Goal: Task Accomplishment & Management: Manage account settings

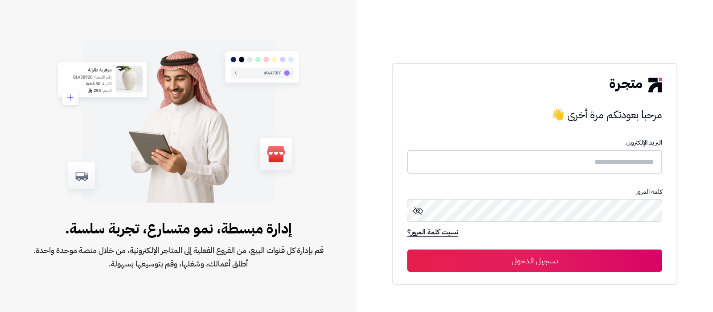
type input "**********"
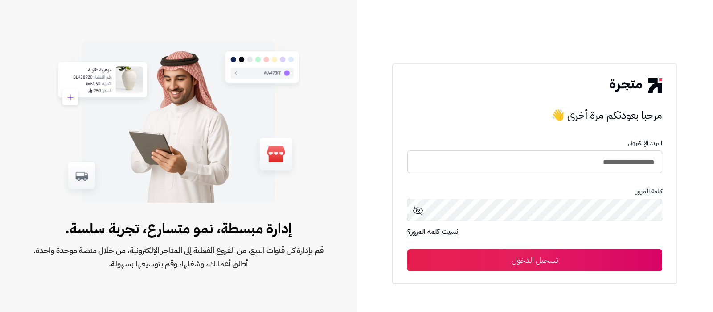
click at [554, 265] on button "تسجيل الدخول" at bounding box center [535, 260] width 255 height 22
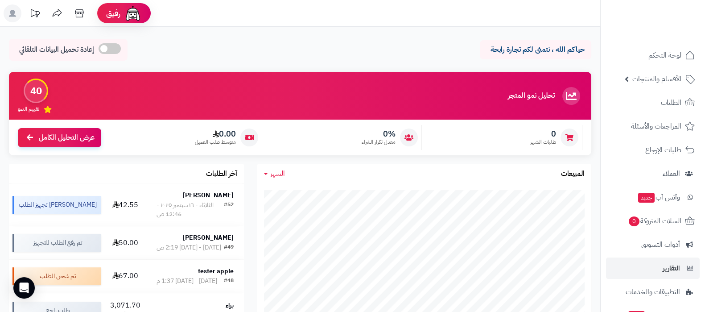
scroll to position [55, 0]
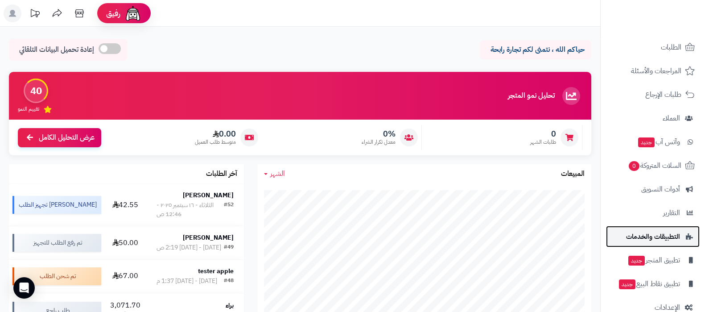
click at [653, 236] on span "التطبيقات والخدمات" at bounding box center [653, 236] width 54 height 12
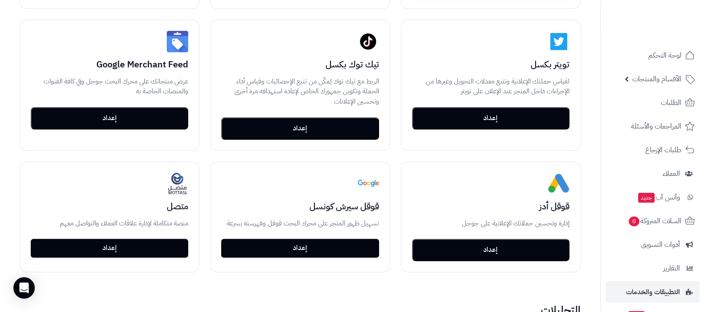
scroll to position [288, 0]
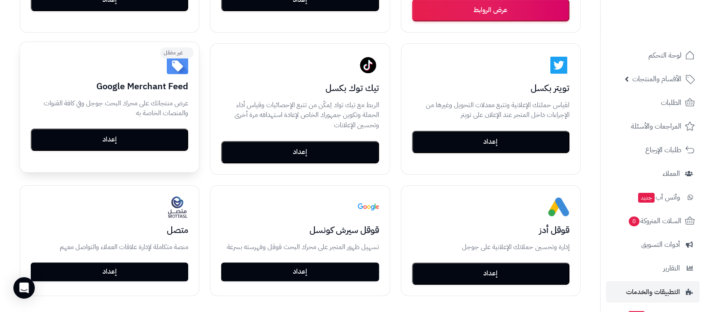
click at [108, 144] on button "إعداد" at bounding box center [109, 139] width 157 height 22
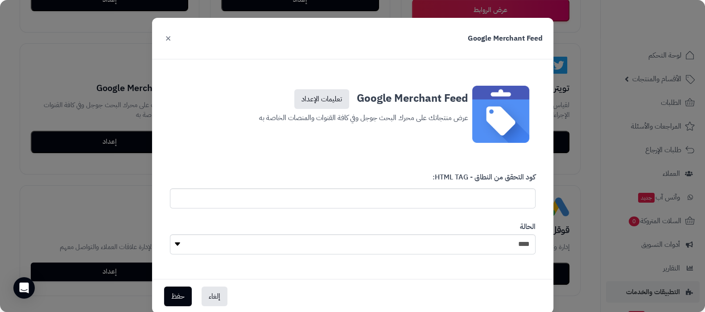
click at [169, 38] on button "×" at bounding box center [168, 38] width 11 height 20
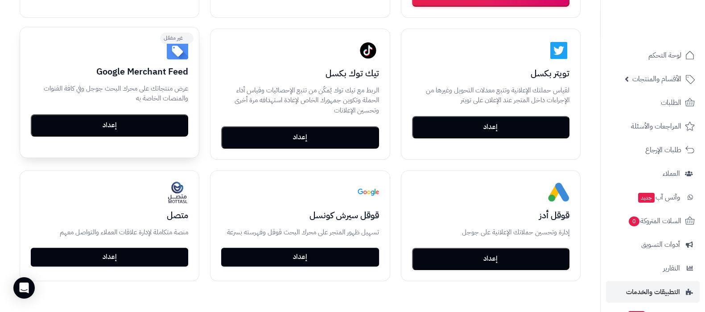
scroll to position [400, 0]
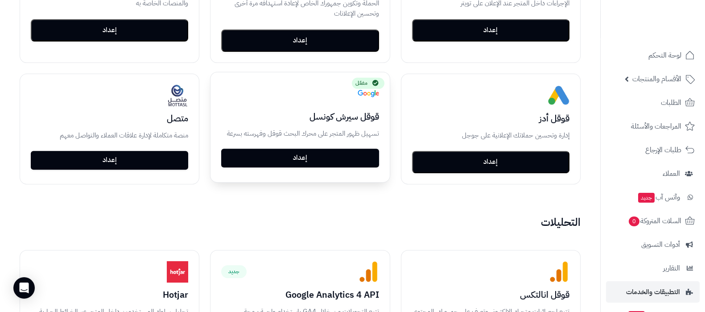
click at [309, 160] on link "إعداد" at bounding box center [299, 157] width 157 height 19
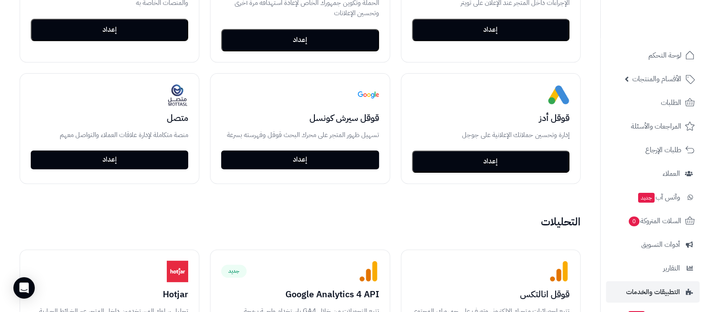
scroll to position [456, 0]
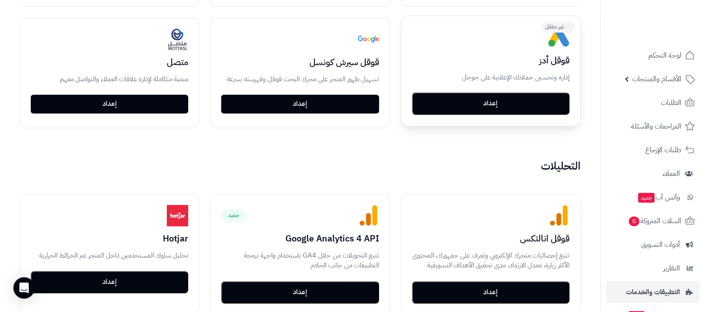
click at [485, 109] on button "إعداد" at bounding box center [490, 103] width 157 height 22
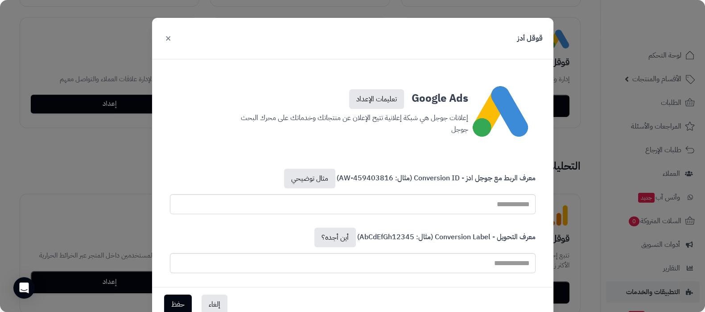
click at [173, 37] on button "×" at bounding box center [168, 38] width 11 height 20
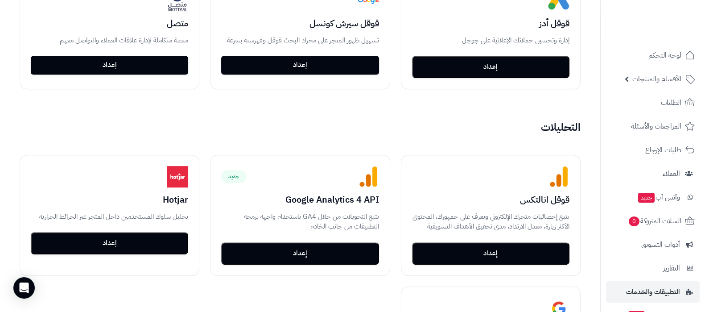
scroll to position [512, 0]
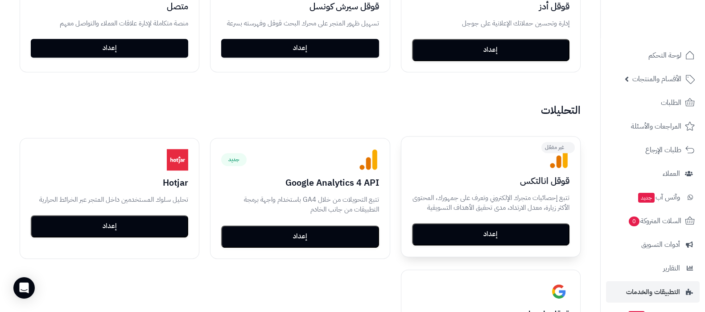
click at [515, 237] on button "إعداد" at bounding box center [490, 234] width 157 height 22
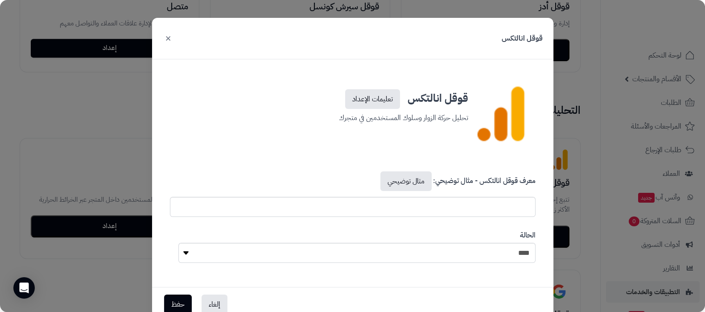
click at [173, 41] on button "×" at bounding box center [168, 38] width 11 height 20
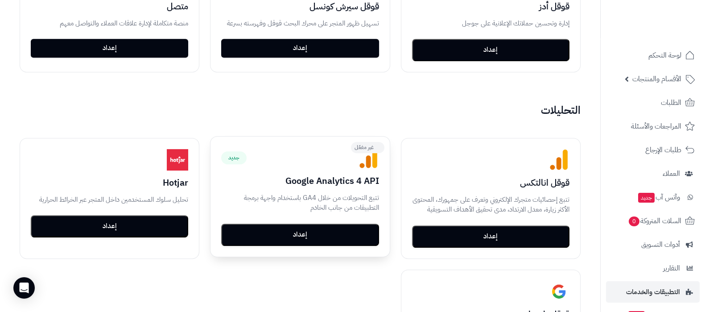
scroll to position [623, 0]
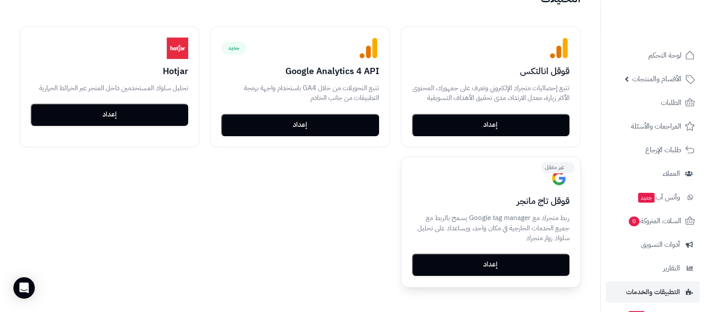
click at [507, 271] on button "إعداد" at bounding box center [490, 264] width 157 height 22
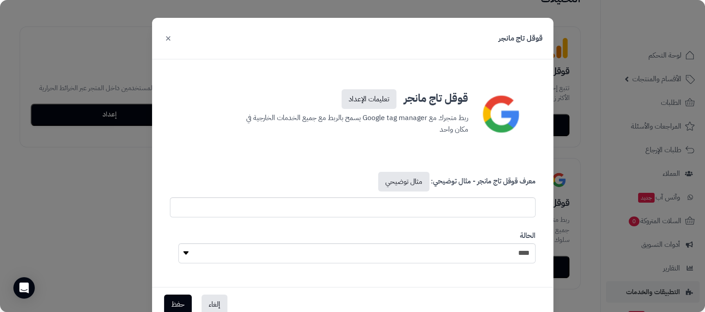
click at [173, 39] on button "×" at bounding box center [168, 38] width 11 height 20
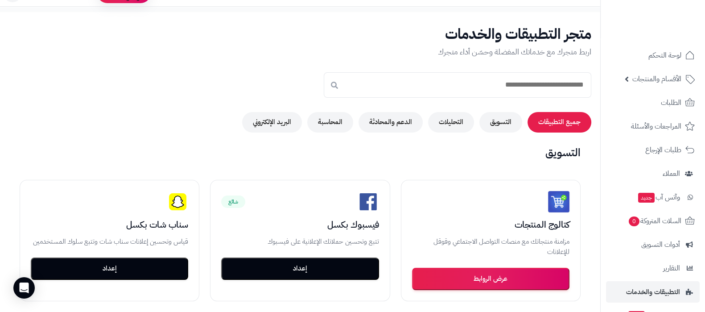
scroll to position [0, 0]
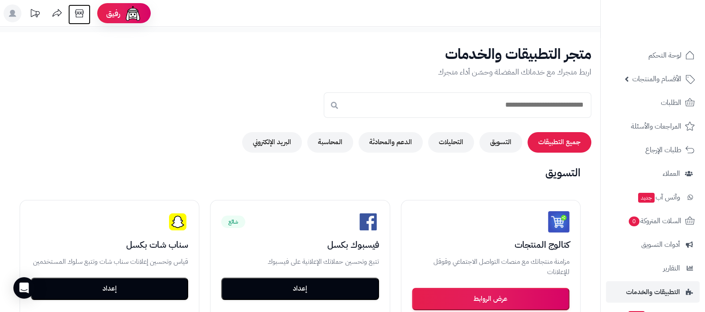
click at [82, 16] on icon at bounding box center [79, 13] width 18 height 18
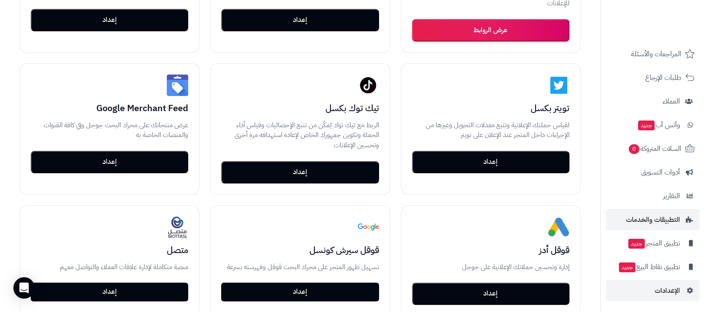
scroll to position [334, 0]
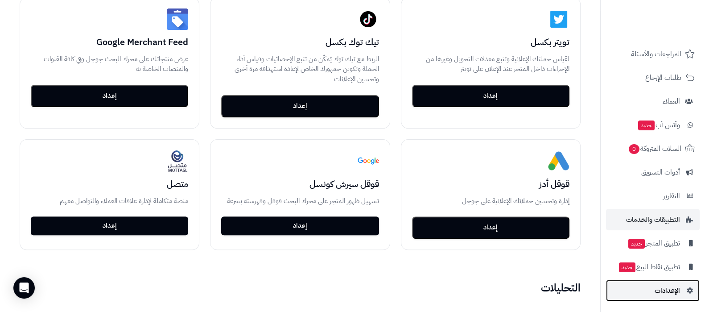
click at [649, 288] on link "الإعدادات" at bounding box center [653, 290] width 94 height 21
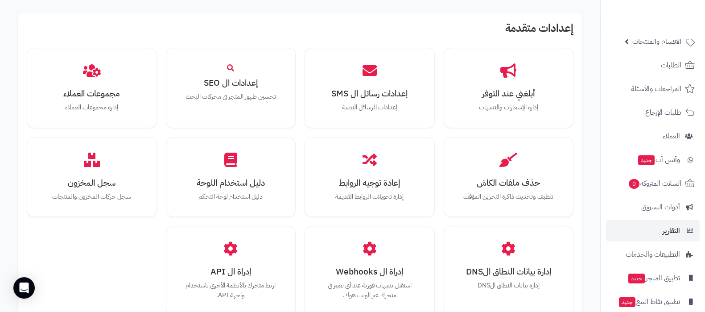
scroll to position [72, 0]
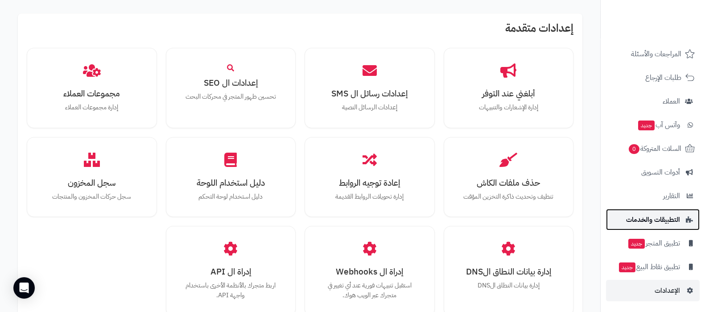
click at [663, 214] on span "التطبيقات والخدمات" at bounding box center [653, 219] width 54 height 12
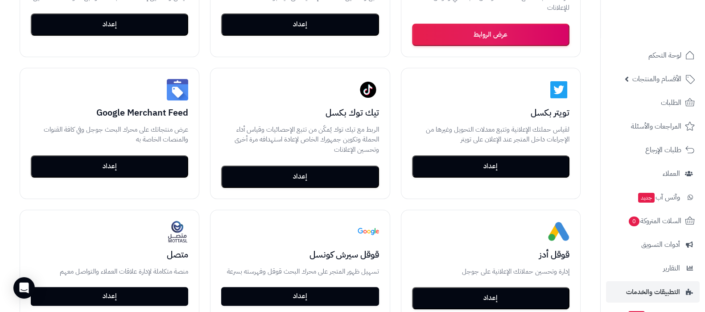
scroll to position [334, 0]
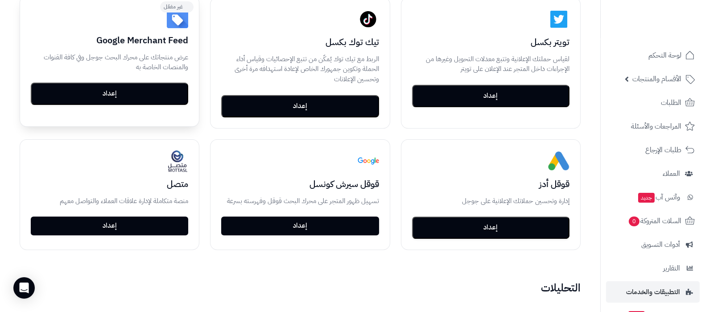
click at [127, 101] on button "إعداد" at bounding box center [109, 93] width 157 height 22
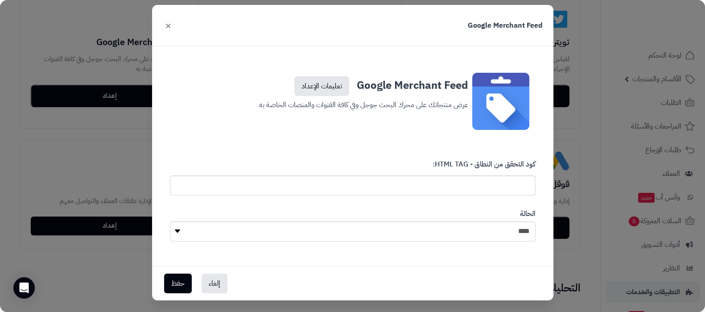
scroll to position [19, 0]
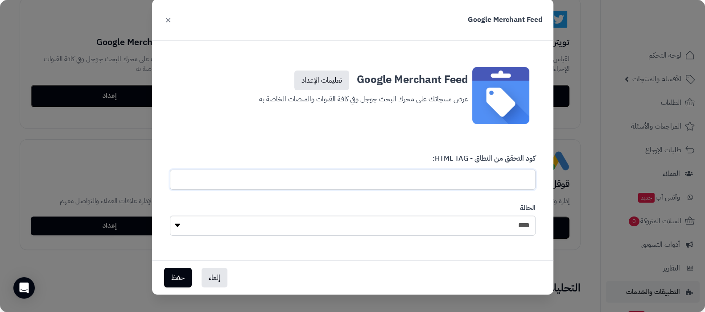
click at [477, 184] on input "text" at bounding box center [353, 179] width 366 height 20
click at [484, 177] on input "text" at bounding box center [353, 179] width 366 height 20
click at [359, 124] on div "Google Merchant Feed تعليمات الإعداد عرض منتجاتك على محرك البحث جوجل وفي كافة ا…" at bounding box center [353, 95] width 380 height 70
click at [305, 71] on link "تعليمات الإعداد" at bounding box center [321, 80] width 55 height 20
click at [173, 20] on button "×" at bounding box center [168, 19] width 11 height 20
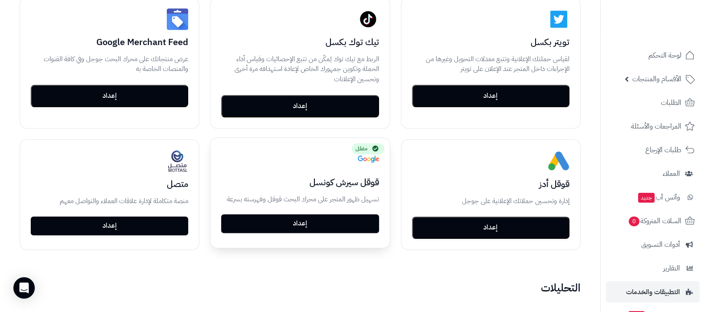
click at [317, 218] on link "إعداد" at bounding box center [299, 223] width 157 height 19
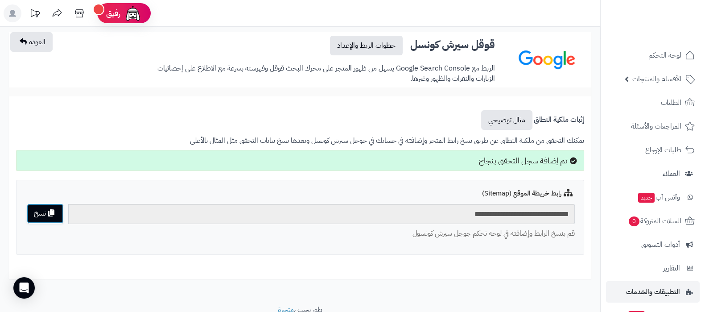
click at [38, 209] on button "نسخ" at bounding box center [45, 213] width 37 height 20
click at [47, 210] on button "نسخ" at bounding box center [45, 213] width 37 height 20
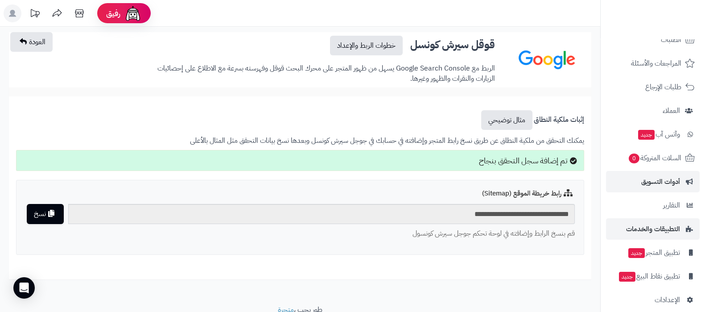
scroll to position [72, 0]
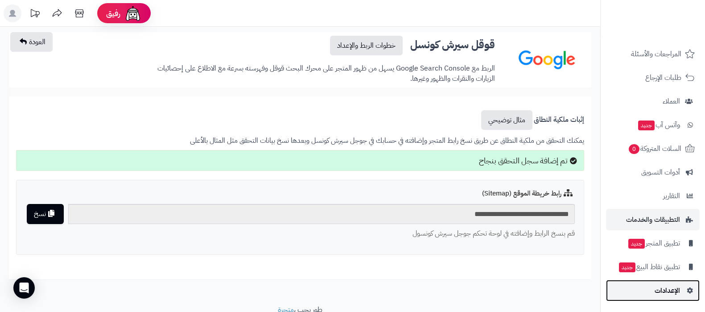
click at [659, 292] on span "الإعدادات" at bounding box center [667, 290] width 25 height 12
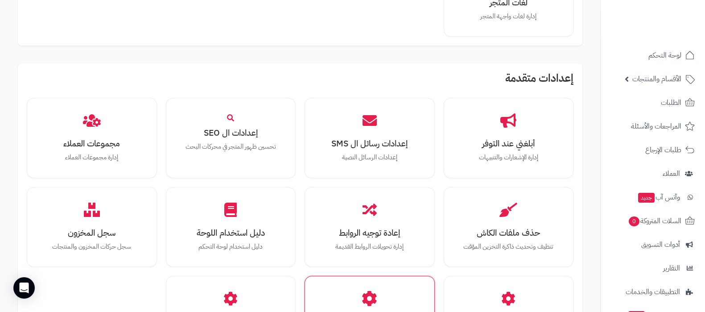
scroll to position [657, 0]
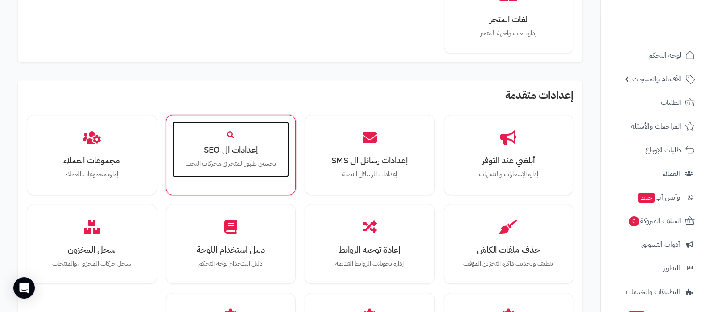
click at [238, 159] on p "تحسين ظهور المتجر في محركات البحث" at bounding box center [230, 164] width 99 height 10
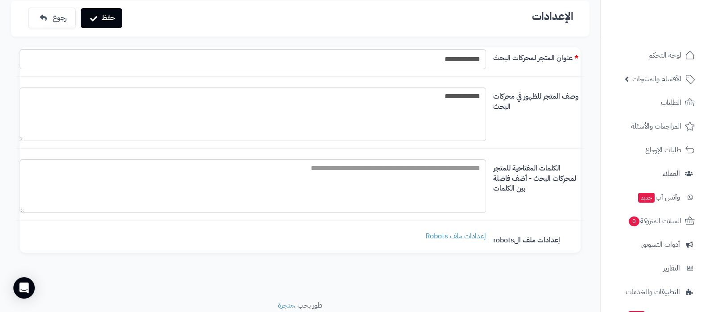
scroll to position [55, 0]
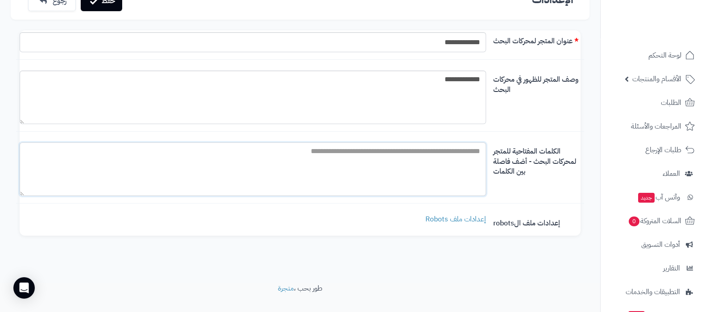
click at [433, 155] on textarea "الكلمات المفتاحية للمتجر لمحركات البحث - أضف فاصلة بين الكلمات" at bounding box center [253, 169] width 466 height 54
click at [455, 217] on link "إعدادات ملف Robots" at bounding box center [455, 219] width 61 height 11
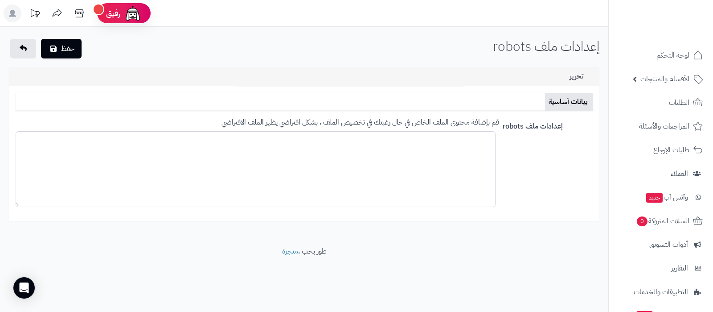
click at [450, 195] on textarea at bounding box center [256, 169] width 480 height 76
click at [22, 49] on icon at bounding box center [23, 48] width 7 height 7
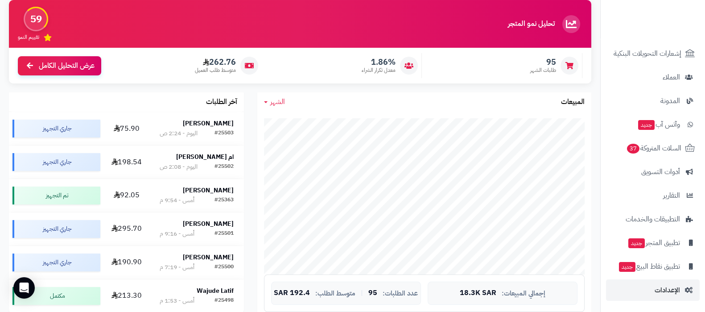
scroll to position [111, 0]
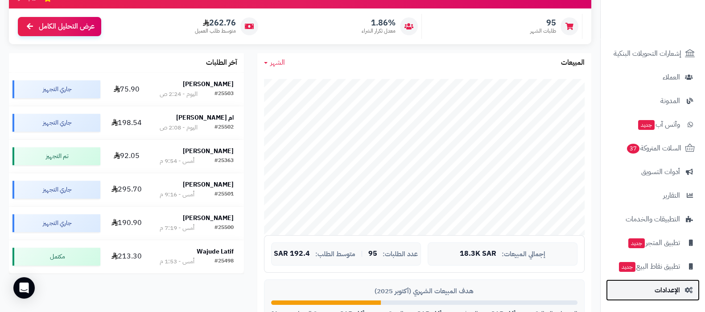
click at [662, 289] on span "الإعدادات" at bounding box center [667, 290] width 25 height 12
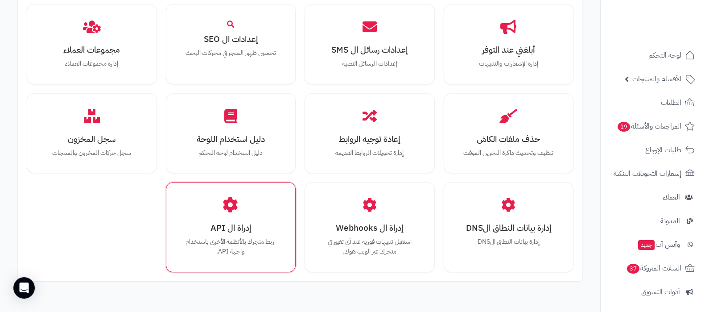
scroll to position [713, 0]
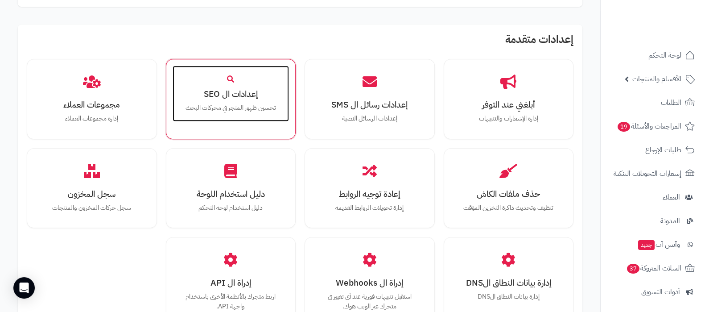
click at [239, 94] on h3 "إعدادات ال SEO" at bounding box center [230, 93] width 99 height 9
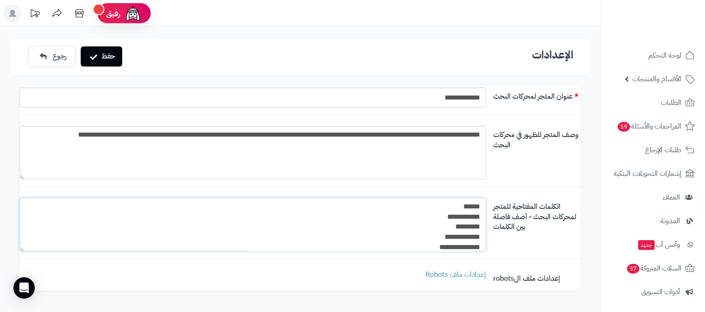
click at [354, 229] on textarea "**********" at bounding box center [253, 225] width 466 height 54
click at [466, 271] on link "إعدادات ملف Robots" at bounding box center [455, 274] width 61 height 11
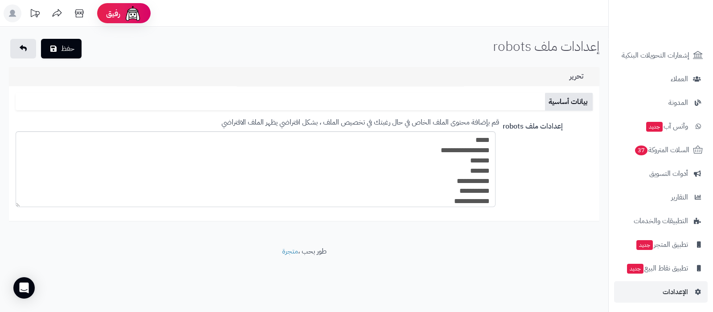
scroll to position [120, 0]
click at [673, 293] on span "الإعدادات" at bounding box center [675, 290] width 25 height 12
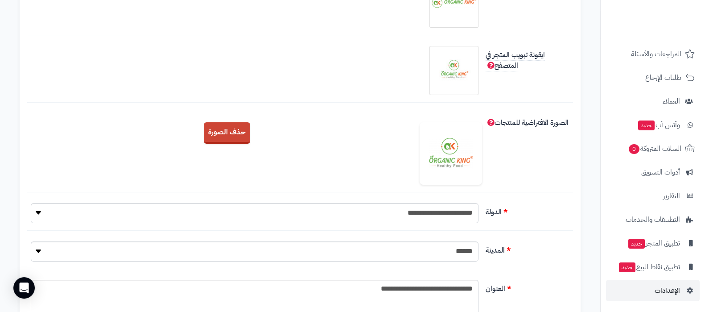
scroll to position [279, 0]
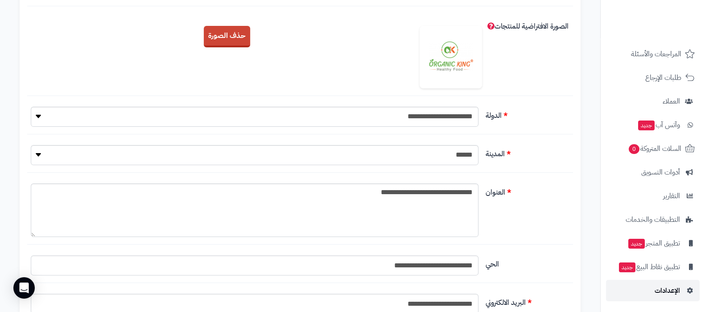
click at [664, 292] on span "الإعدادات" at bounding box center [667, 290] width 25 height 12
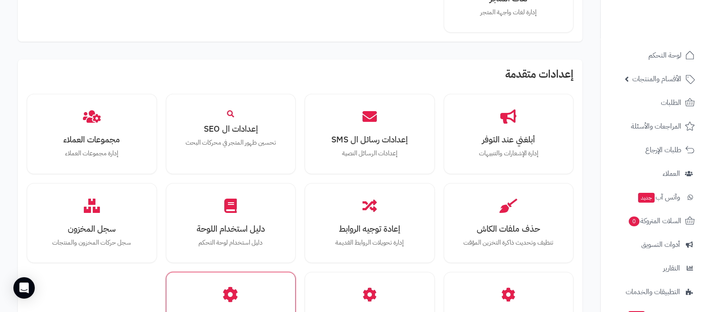
scroll to position [601, 0]
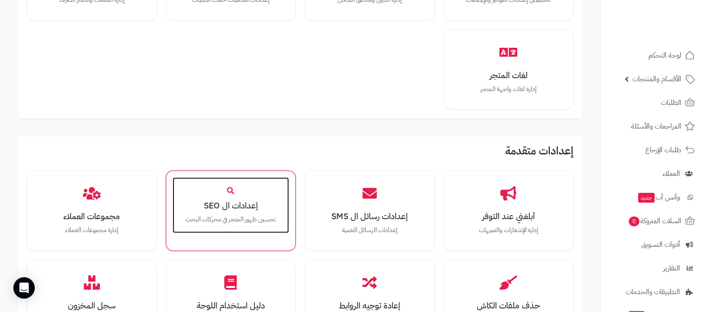
click at [234, 201] on h3 "إعدادات ال SEO" at bounding box center [230, 205] width 99 height 9
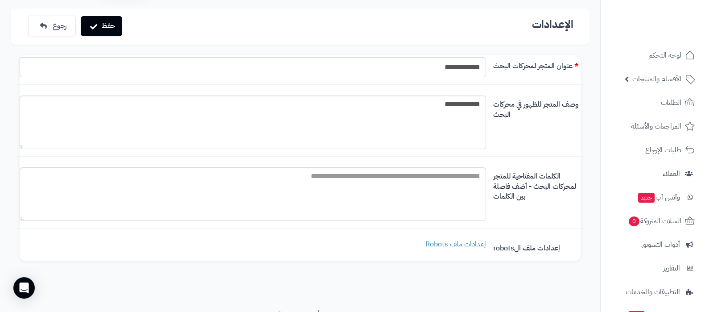
scroll to position [55, 0]
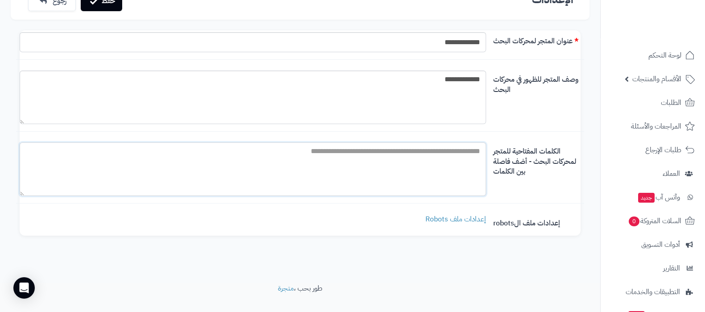
click at [419, 177] on textarea "الكلمات المفتاحية للمتجر لمحركات البحث - أضف فاصلة بين الكلمات" at bounding box center [253, 169] width 466 height 54
paste textarea "**********"
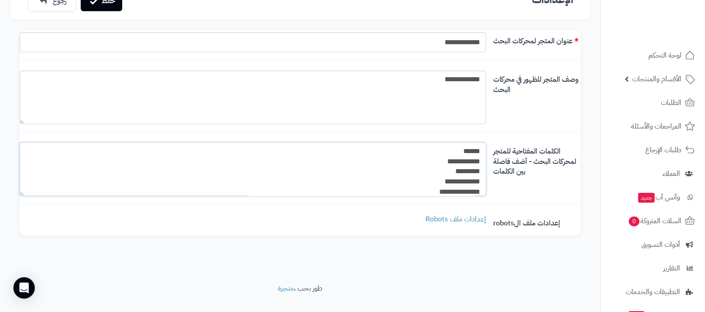
scroll to position [2, 0]
click at [484, 157] on textarea "**********" at bounding box center [253, 169] width 466 height 54
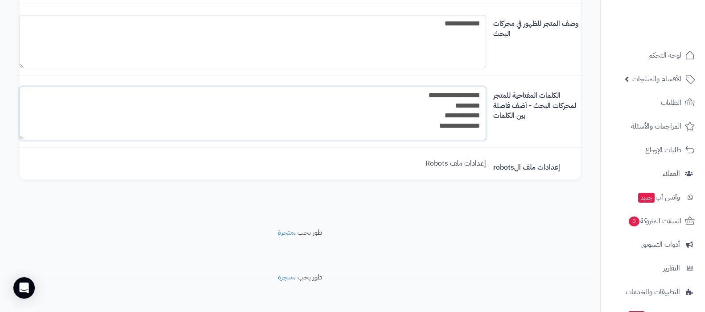
scroll to position [55, 0]
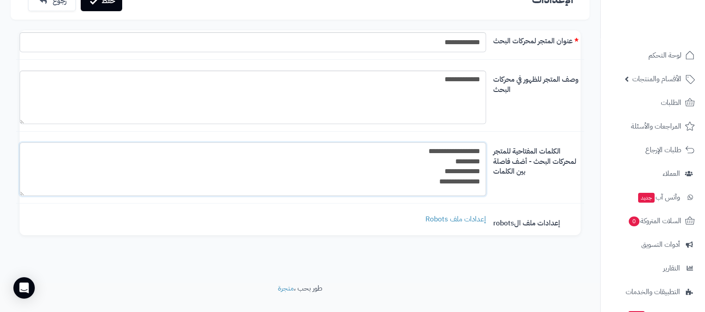
drag, startPoint x: 437, startPoint y: 183, endPoint x: 477, endPoint y: 187, distance: 39.9
click at [477, 187] on textarea "**********" at bounding box center [253, 169] width 466 height 54
click at [408, 151] on textarea "**********" at bounding box center [253, 169] width 466 height 54
click at [476, 160] on textarea "**********" at bounding box center [253, 169] width 466 height 54
click at [480, 161] on textarea "**********" at bounding box center [253, 169] width 466 height 54
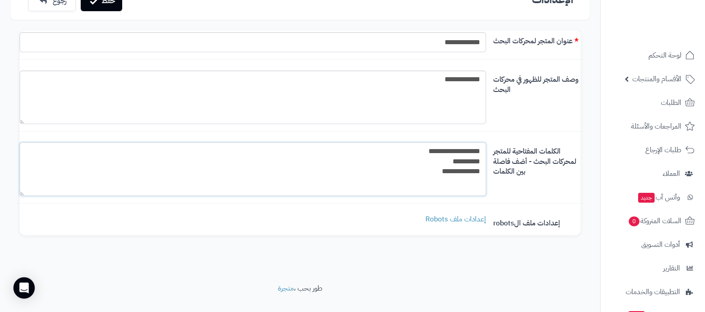
click at [477, 161] on textarea "**********" at bounding box center [253, 169] width 466 height 54
click at [480, 166] on textarea "**********" at bounding box center [253, 169] width 466 height 54
click at [476, 161] on textarea "**********" at bounding box center [253, 169] width 466 height 54
click at [478, 162] on textarea "**********" at bounding box center [253, 169] width 466 height 54
click at [323, 151] on textarea "**********" at bounding box center [253, 169] width 466 height 54
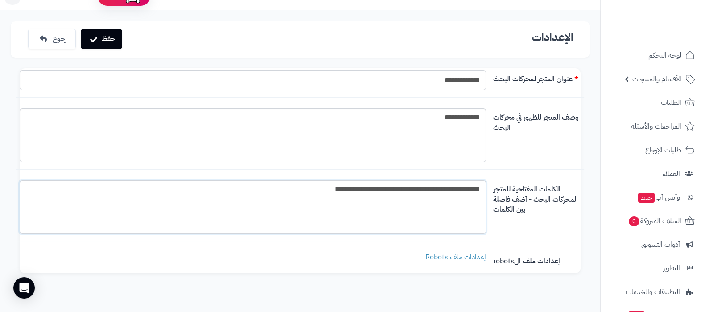
scroll to position [0, 0]
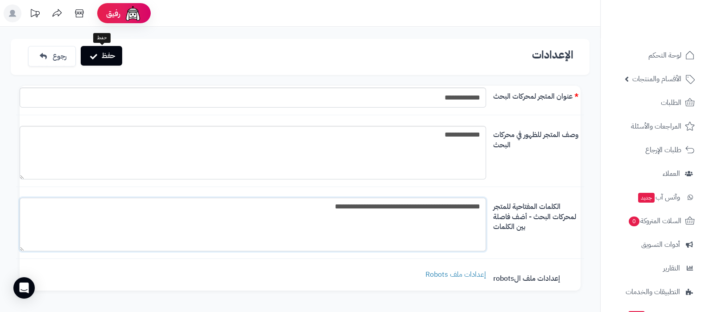
type textarea "**********"
click at [107, 55] on button "حفظ" at bounding box center [101, 56] width 41 height 20
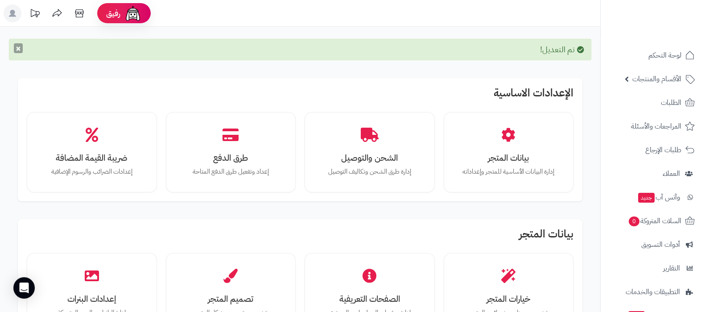
click at [21, 52] on button "×" at bounding box center [18, 48] width 9 height 10
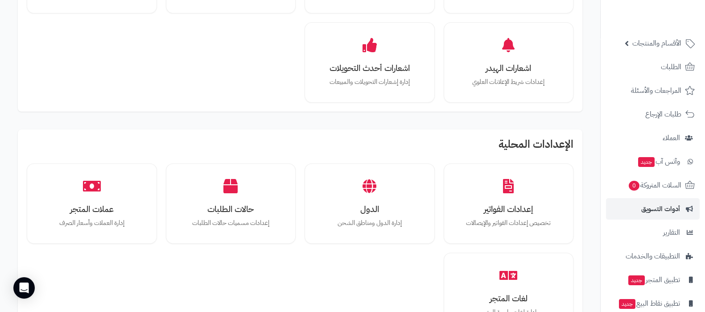
scroll to position [72, 0]
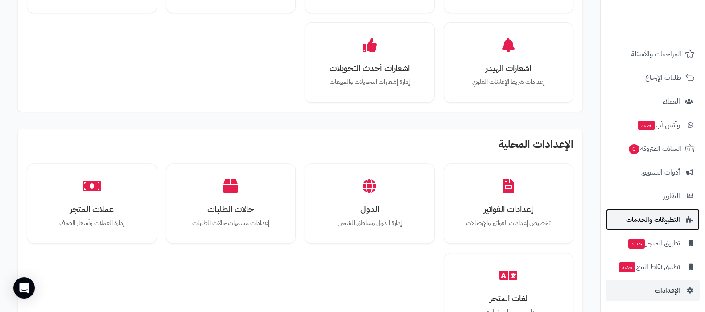
click at [663, 222] on span "التطبيقات والخدمات" at bounding box center [653, 219] width 54 height 12
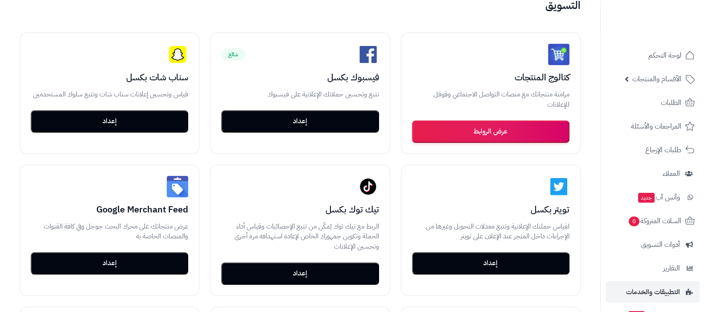
scroll to position [167, 0]
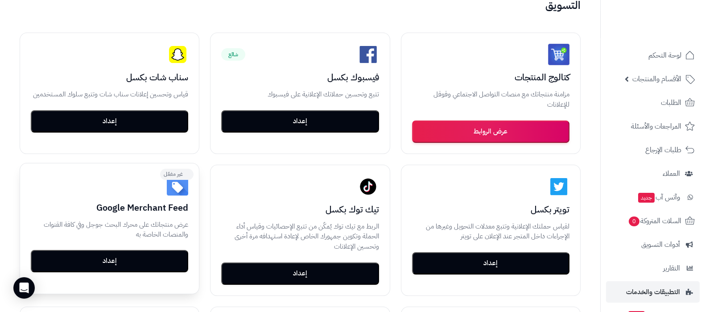
click at [126, 261] on button "إعداد" at bounding box center [109, 261] width 157 height 22
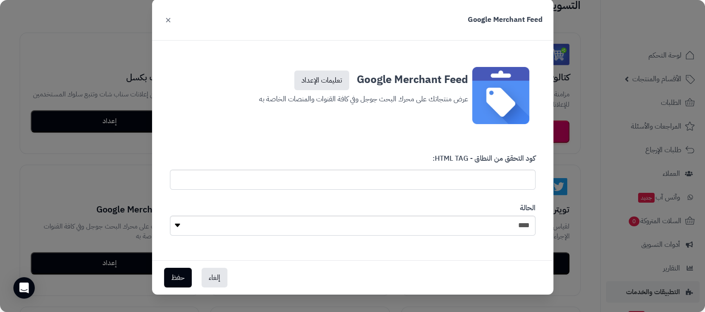
scroll to position [0, 0]
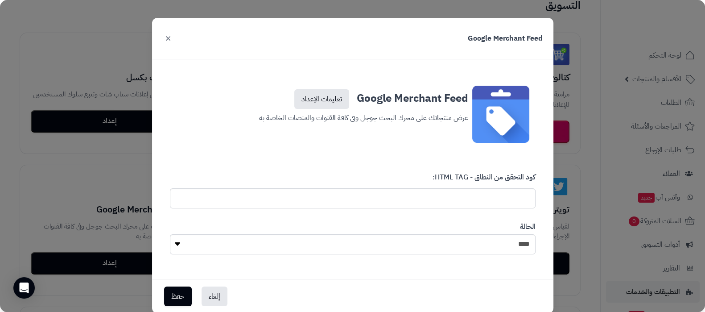
click at [173, 40] on button "×" at bounding box center [168, 38] width 11 height 20
